Goal: Navigation & Orientation: Find specific page/section

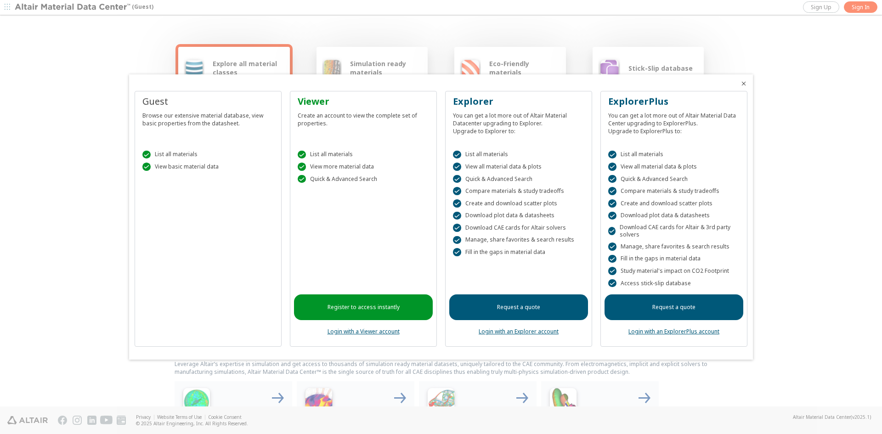
click at [744, 84] on icon "Close" at bounding box center [743, 83] width 7 height 7
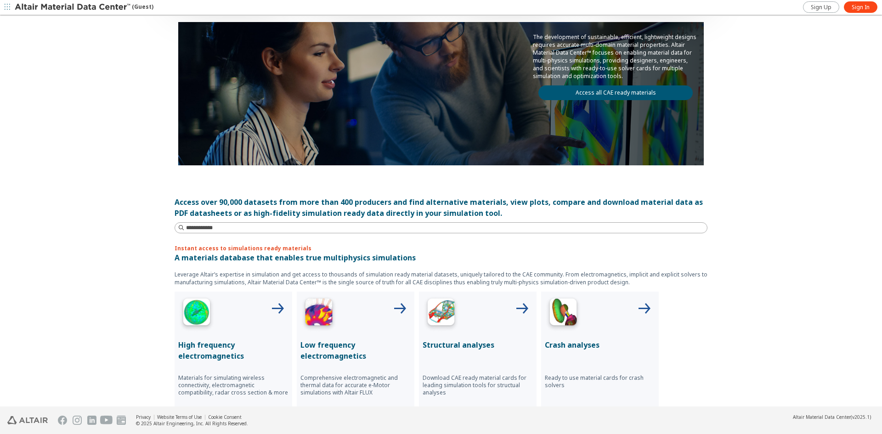
scroll to position [230, 0]
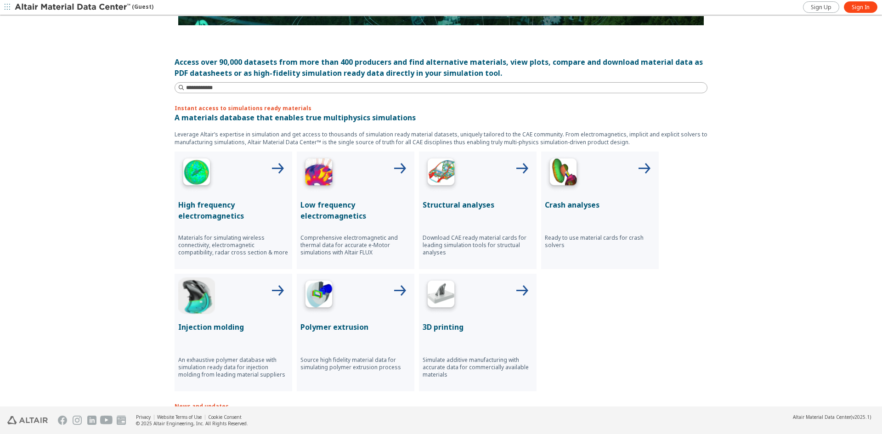
click at [201, 297] on img at bounding box center [196, 295] width 37 height 37
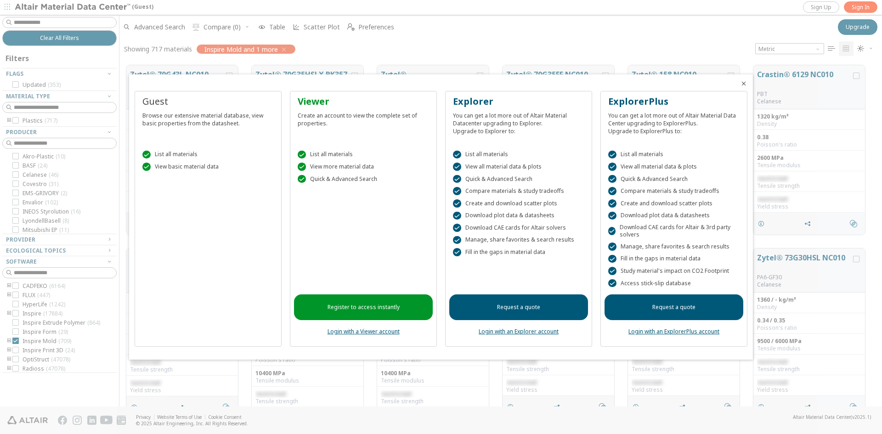
scroll to position [341, 756]
click at [745, 81] on icon "Close" at bounding box center [743, 83] width 7 height 7
